Goal: Information Seeking & Learning: Learn about a topic

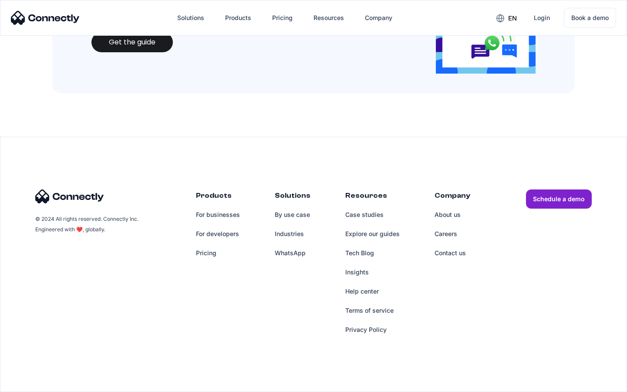
scroll to position [947, 0]
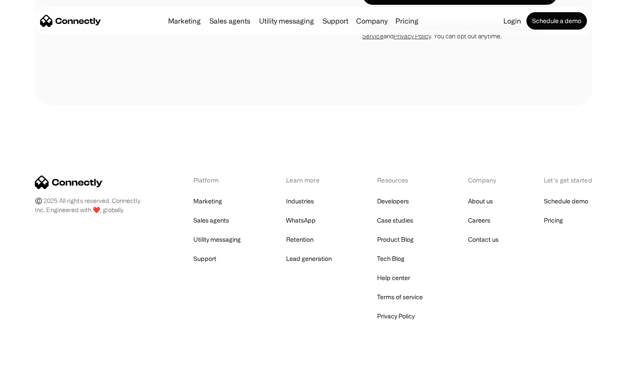
scroll to position [1473, 0]
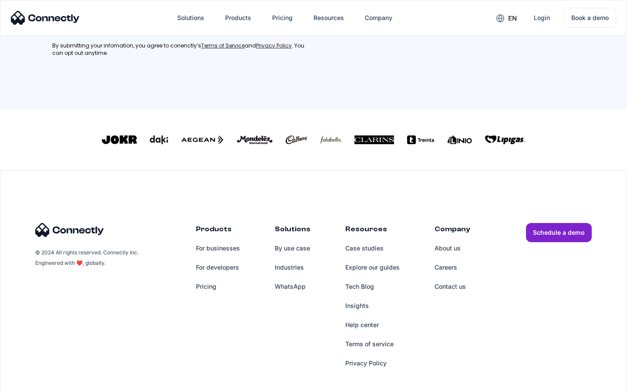
scroll to position [392, 0]
